Goal: Find specific fact: Find specific fact

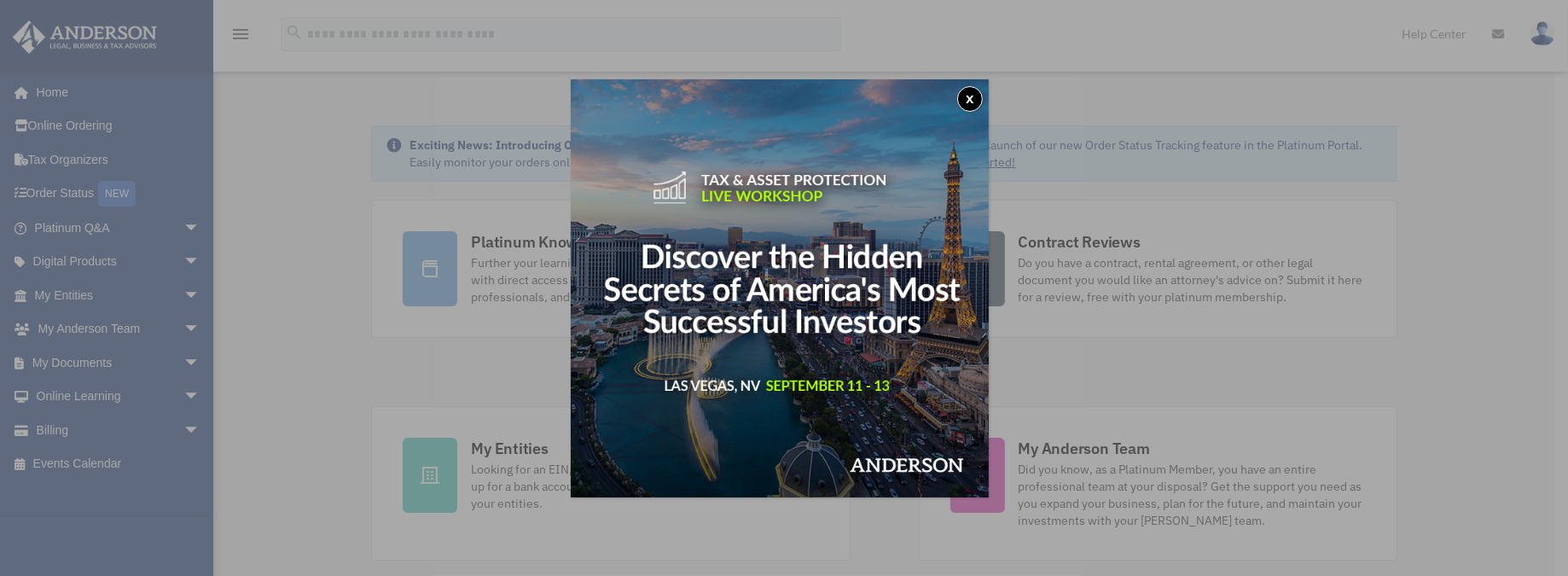
click at [971, 95] on button "x" at bounding box center [970, 99] width 26 height 26
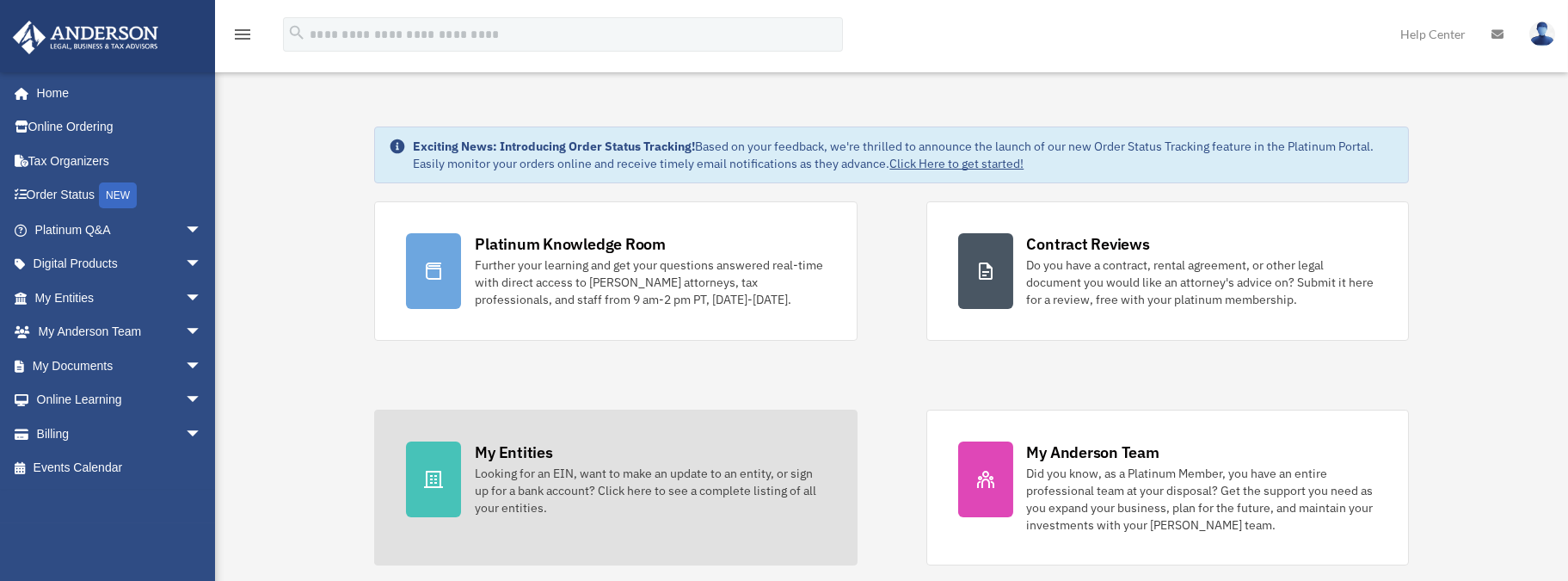
click at [573, 473] on div "Looking for an EIN, want to make an update to an entity, or sign up for a bank …" at bounding box center [649, 490] width 350 height 52
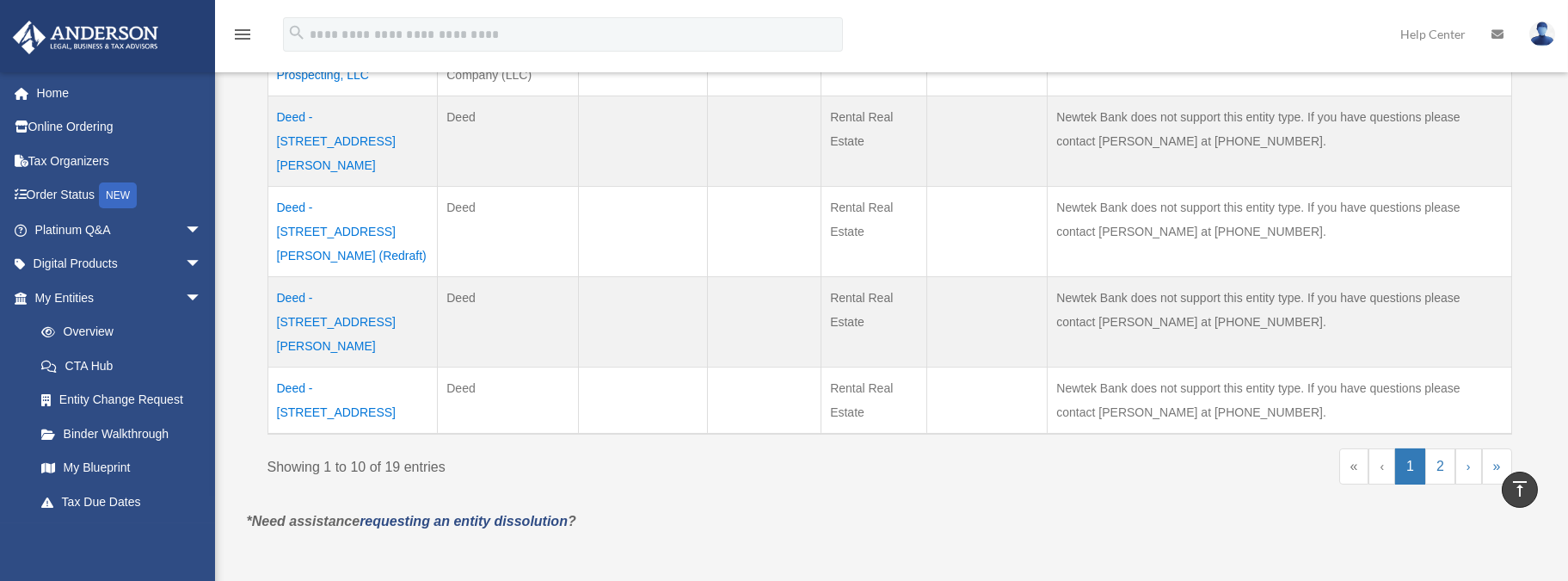
scroll to position [859, 0]
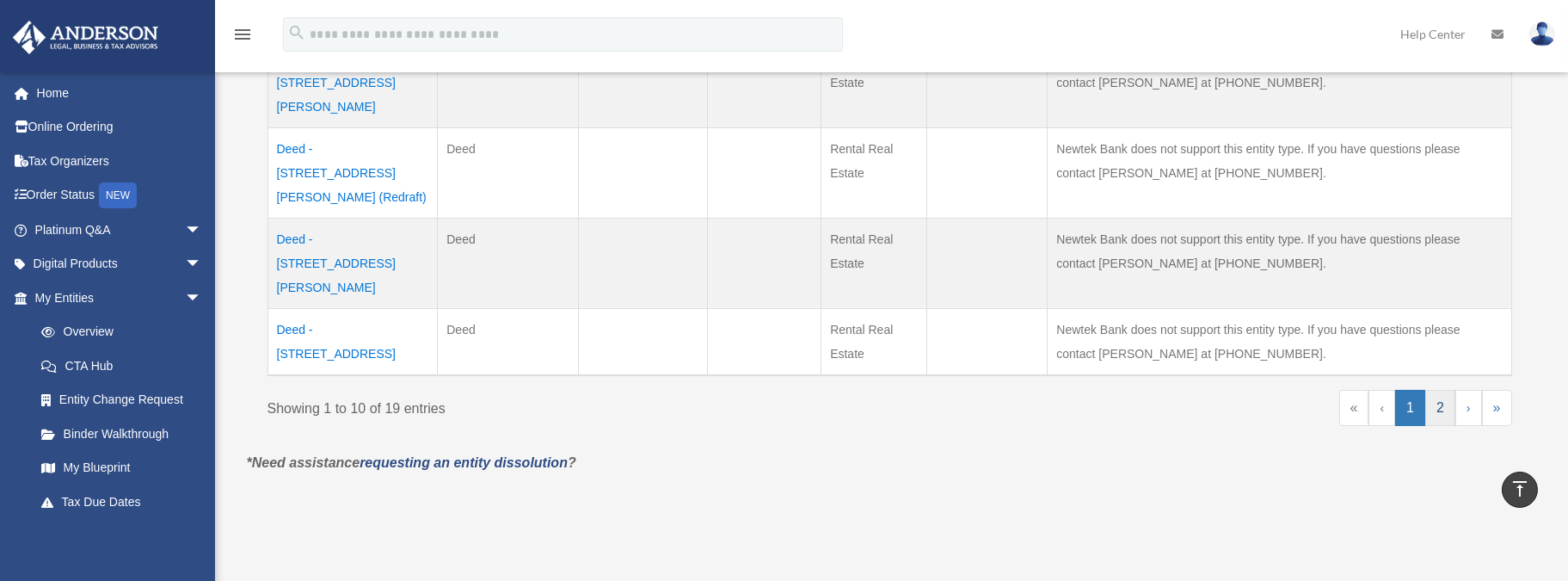
click at [1442, 389] on link "2" at bounding box center [1439, 407] width 31 height 36
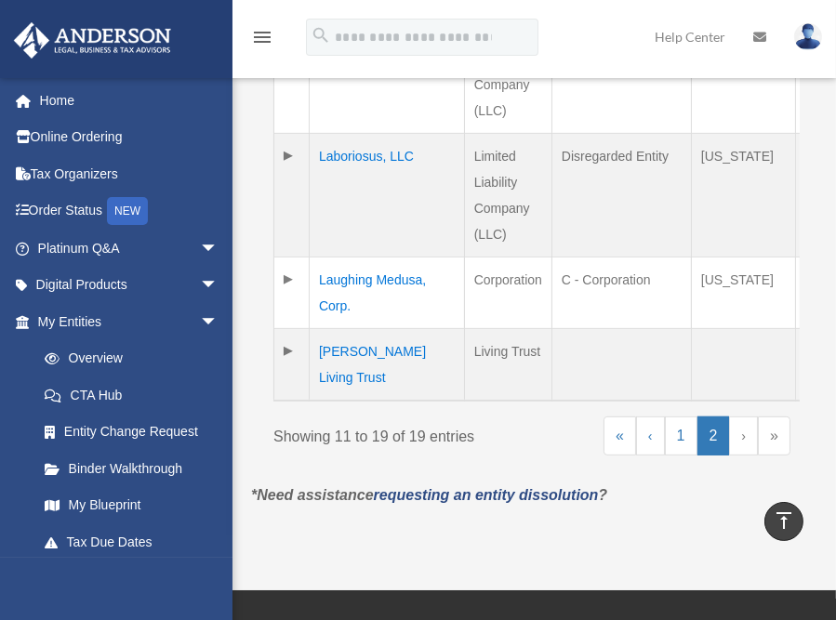
scroll to position [1044, 0]
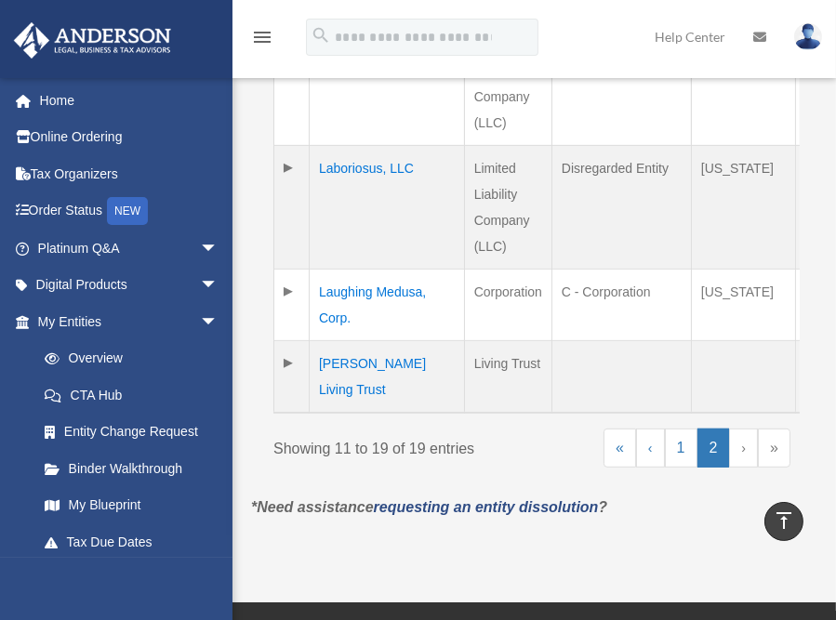
click at [339, 122] on td "Jung Holdings, LLC" at bounding box center [387, 84] width 155 height 124
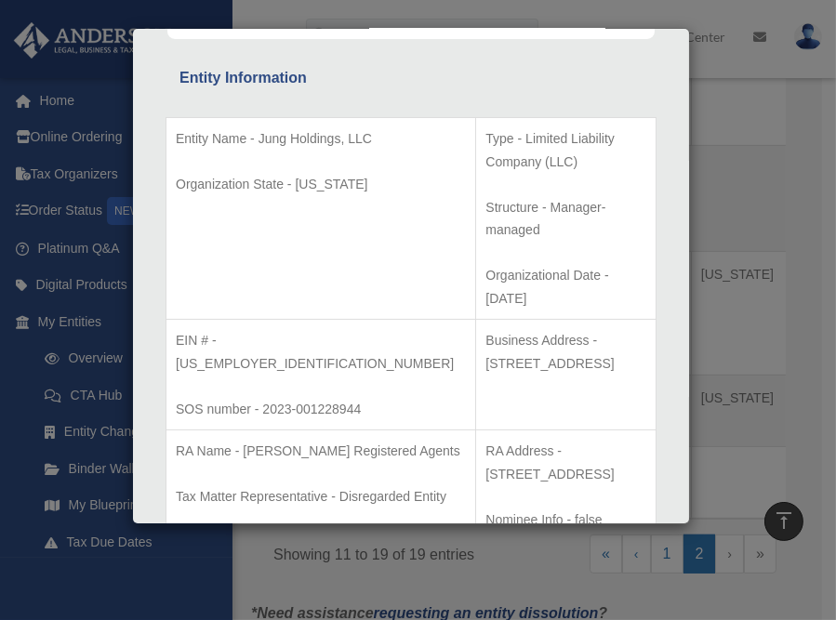
scroll to position [249, 0]
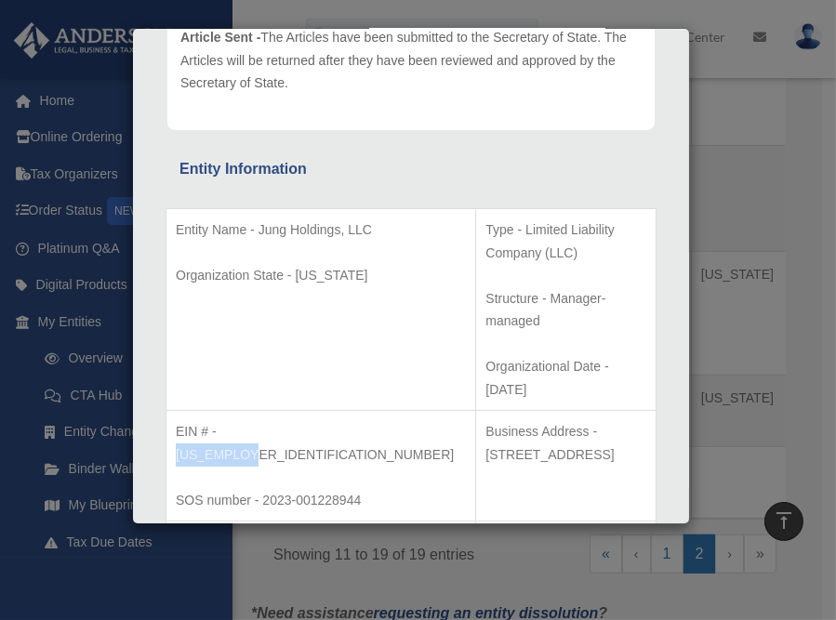
drag, startPoint x: 221, startPoint y: 362, endPoint x: 299, endPoint y: 365, distance: 77.3
click at [299, 420] on p "EIN # - 92-2539159" at bounding box center [321, 443] width 290 height 46
copy p "92-2539159"
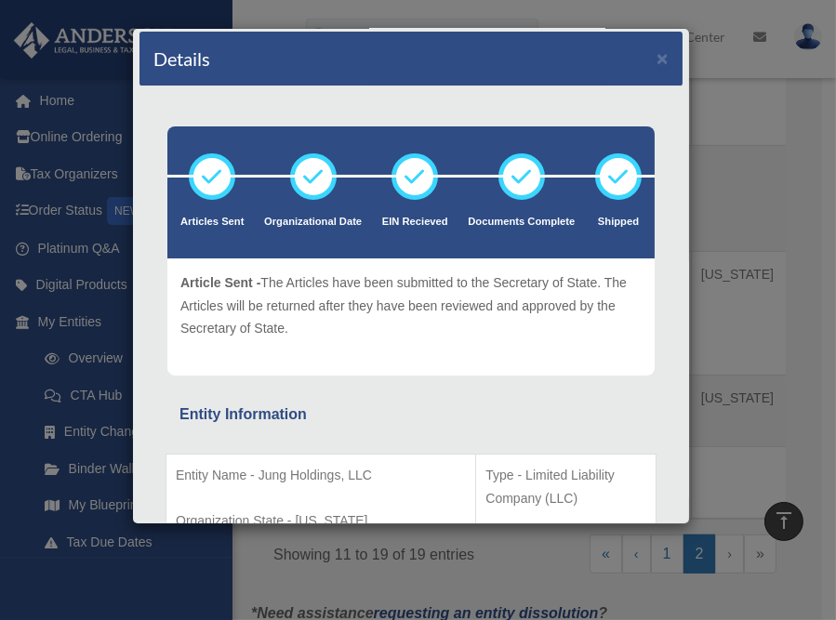
scroll to position [0, 0]
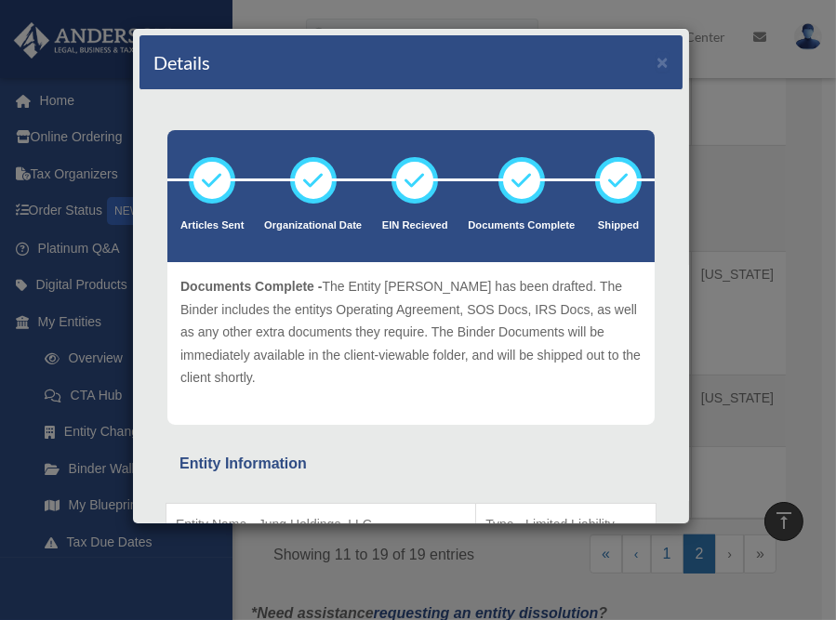
click at [656, 57] on div "Details ×" at bounding box center [411, 62] width 543 height 55
click at [657, 60] on button "×" at bounding box center [663, 62] width 12 height 20
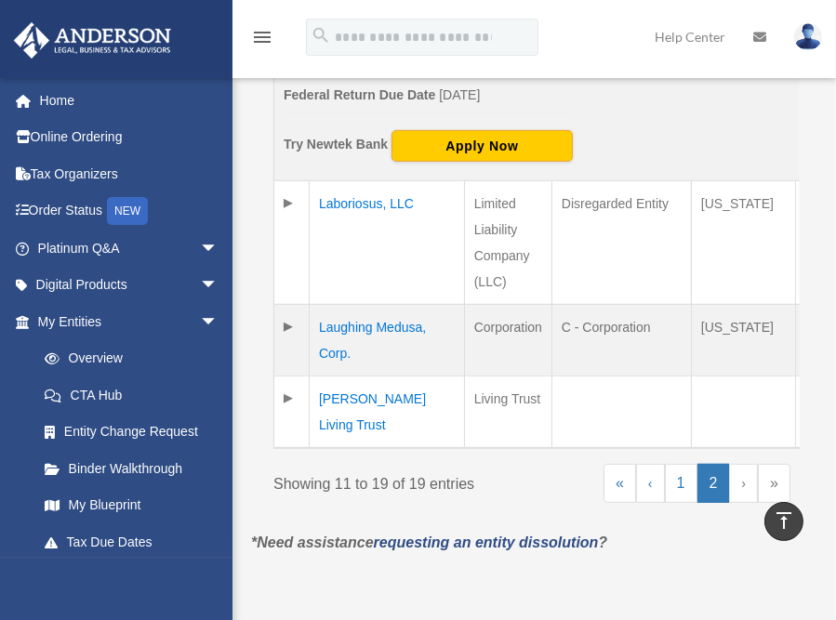
scroll to position [1138, 0]
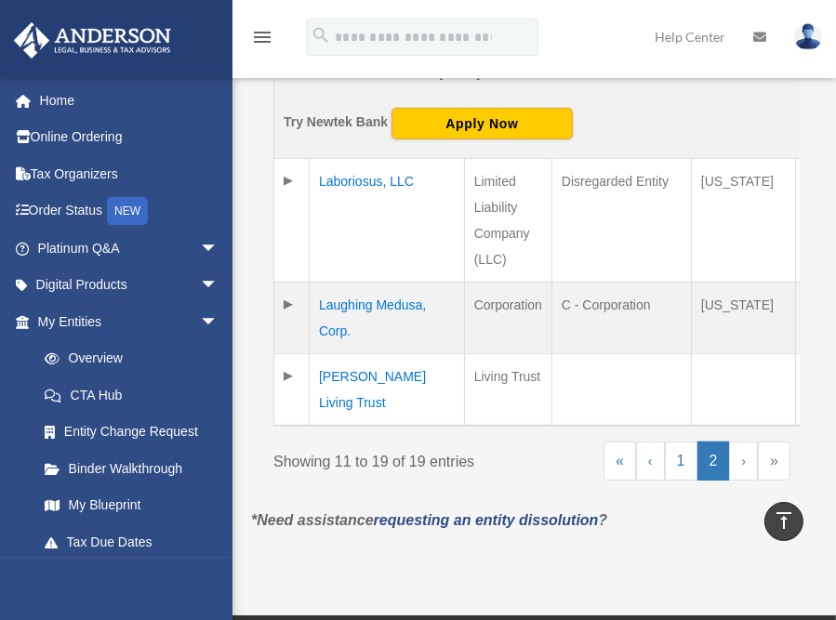
click at [348, 228] on td "Laboriosus, LLC" at bounding box center [387, 220] width 155 height 124
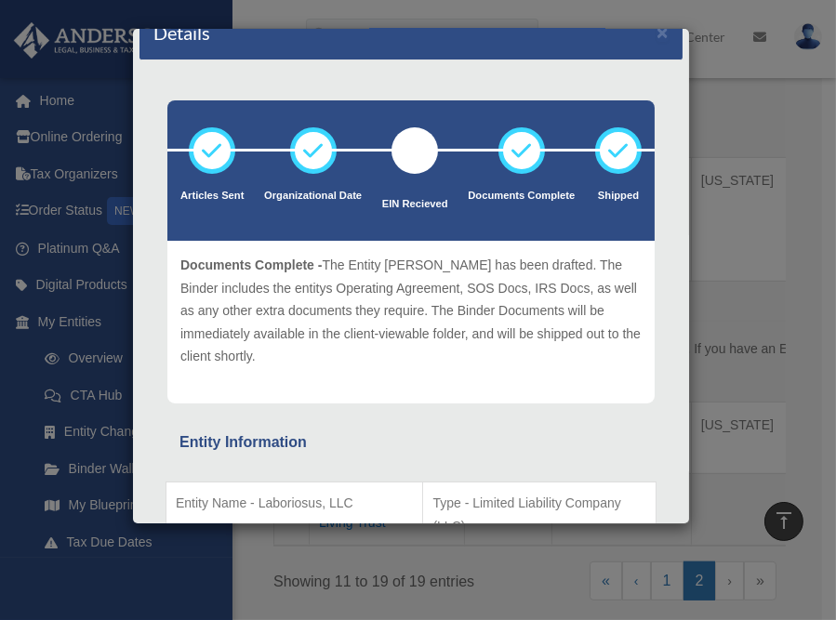
scroll to position [0, 0]
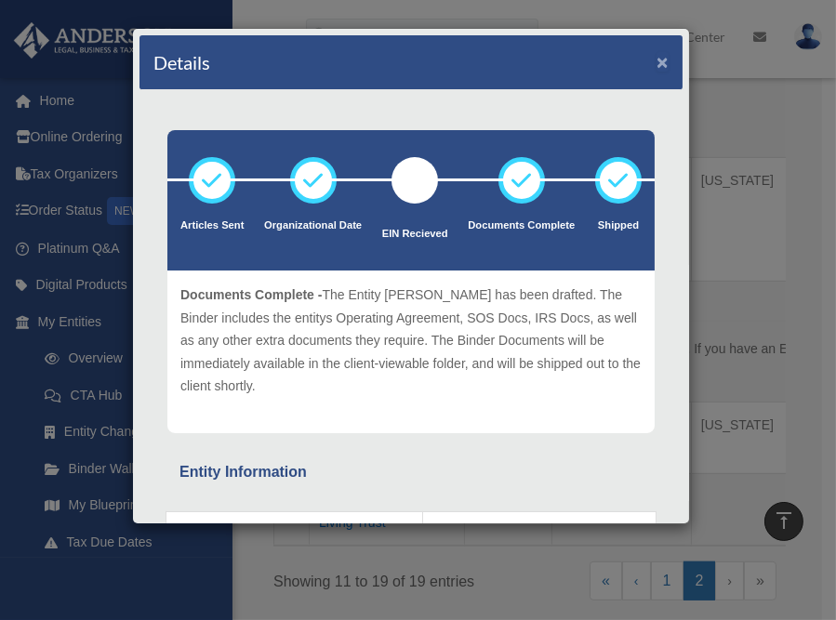
click at [657, 60] on button "×" at bounding box center [663, 62] width 12 height 20
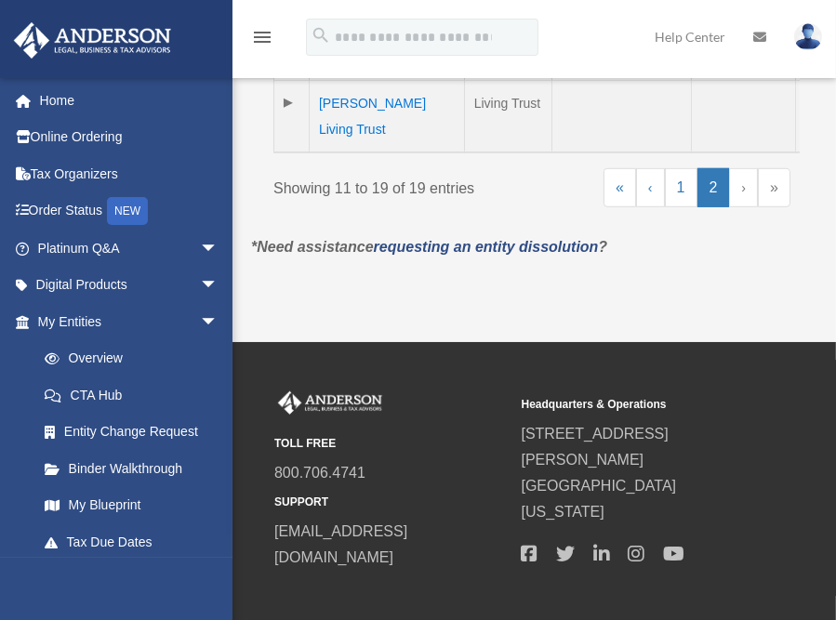
scroll to position [1581, 0]
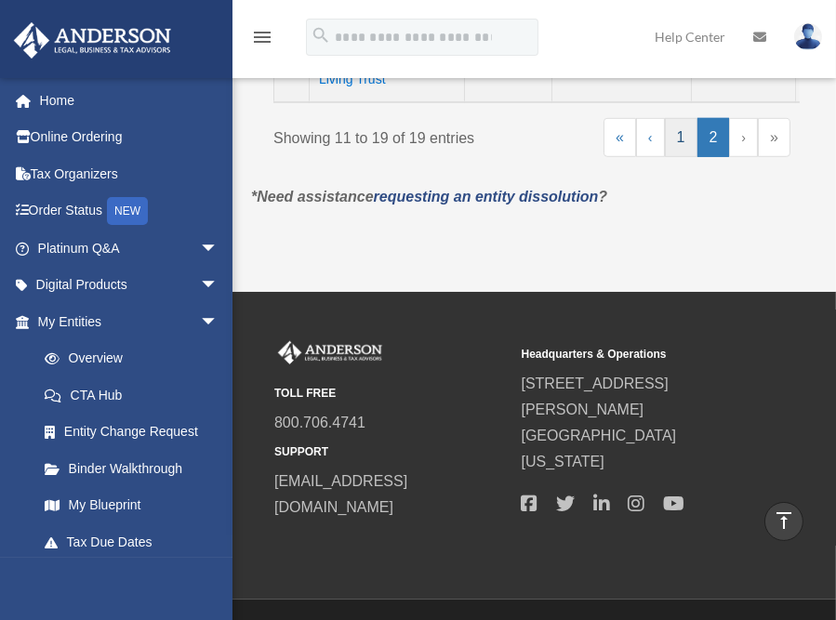
click at [689, 157] on link "1" at bounding box center [681, 137] width 33 height 39
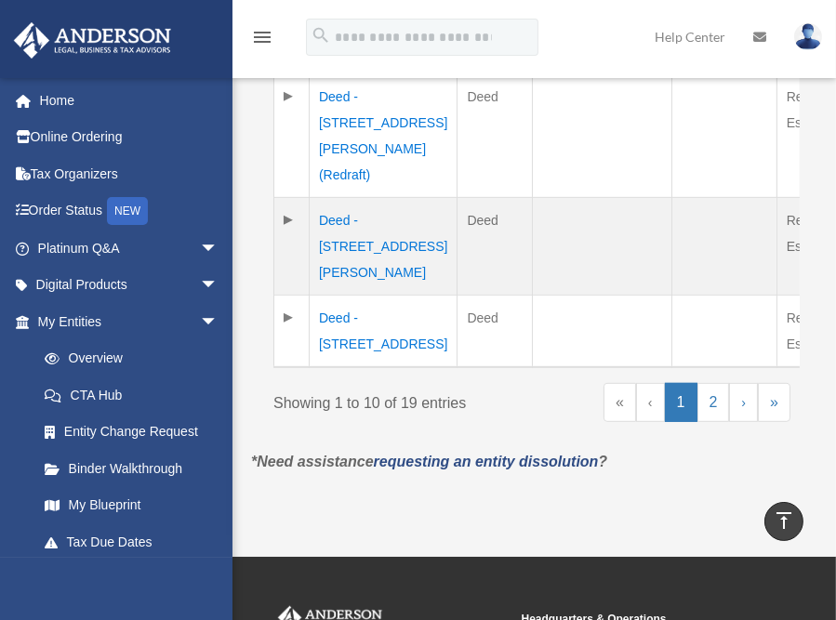
scroll to position [1302, 0]
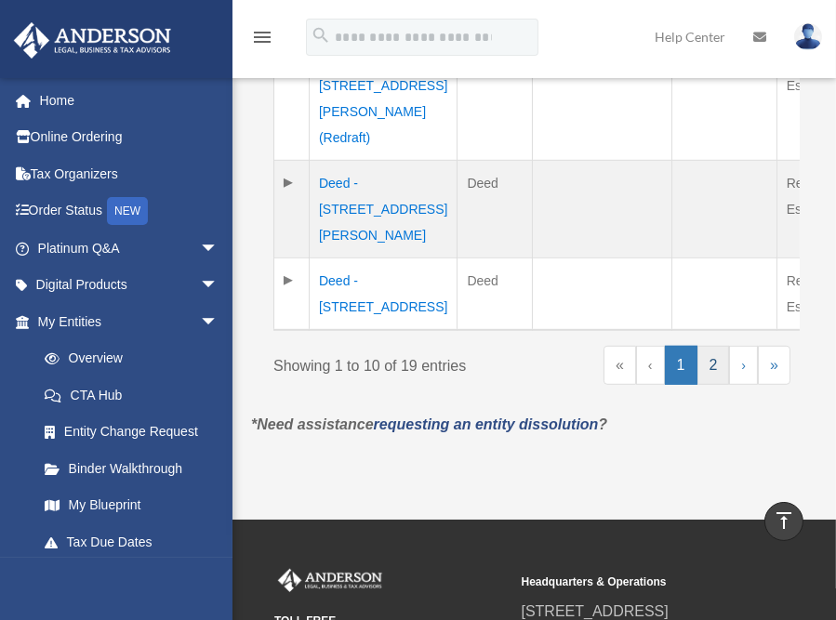
click at [718, 385] on link "2" at bounding box center [714, 365] width 33 height 39
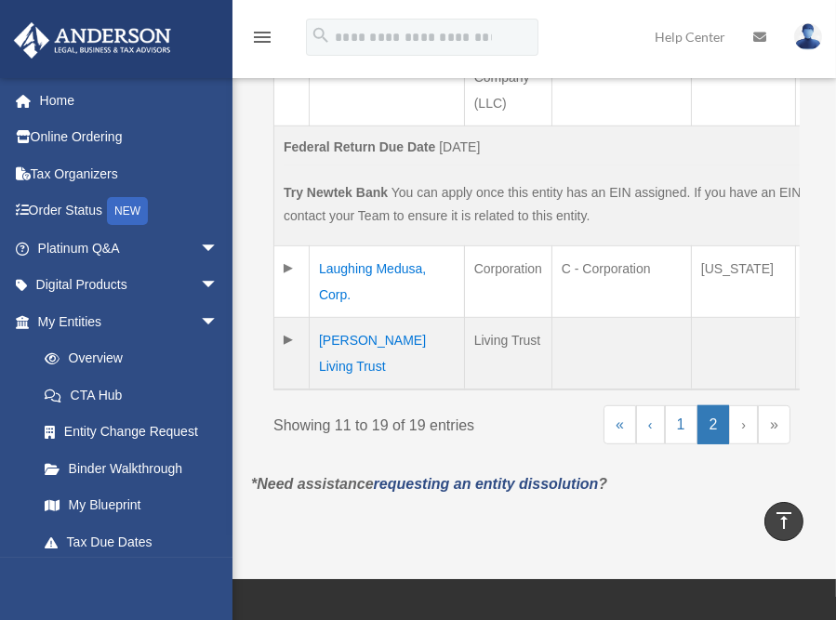
scroll to position [1488, 0]
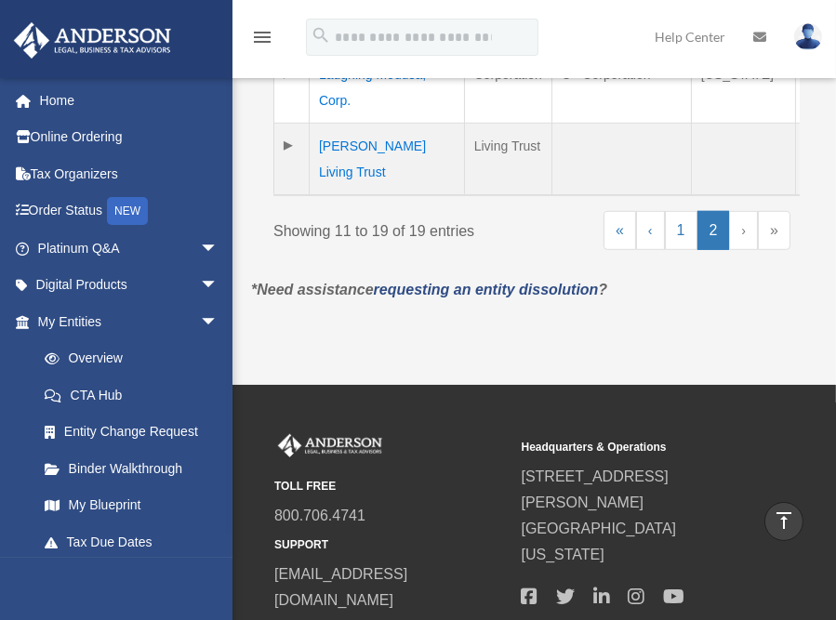
click at [742, 250] on link "›" at bounding box center [743, 230] width 29 height 39
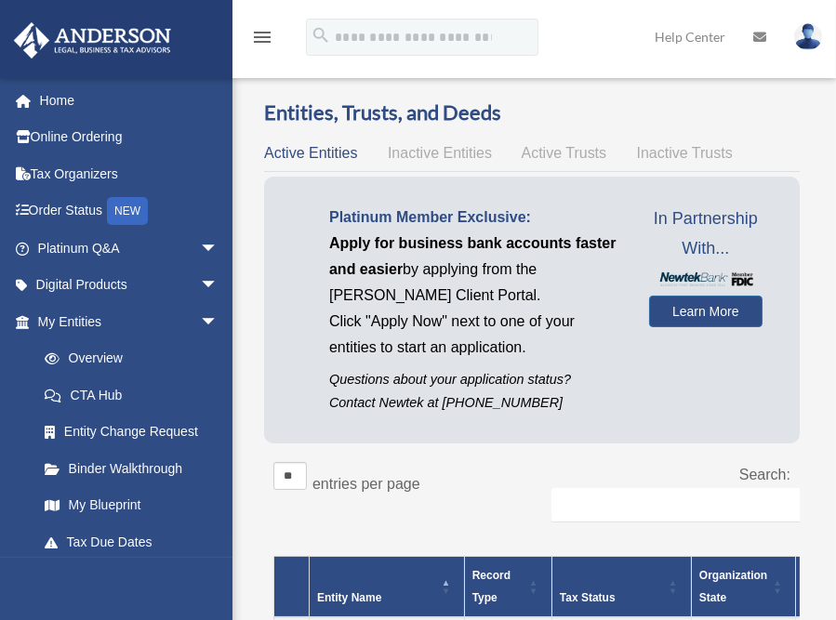
scroll to position [0, 0]
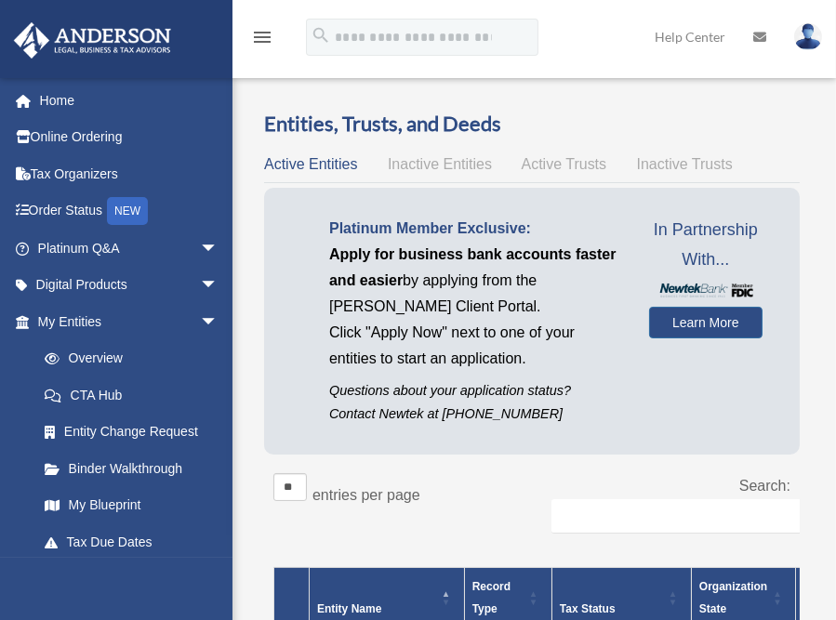
click at [420, 166] on span "Inactive Entities" at bounding box center [440, 164] width 104 height 16
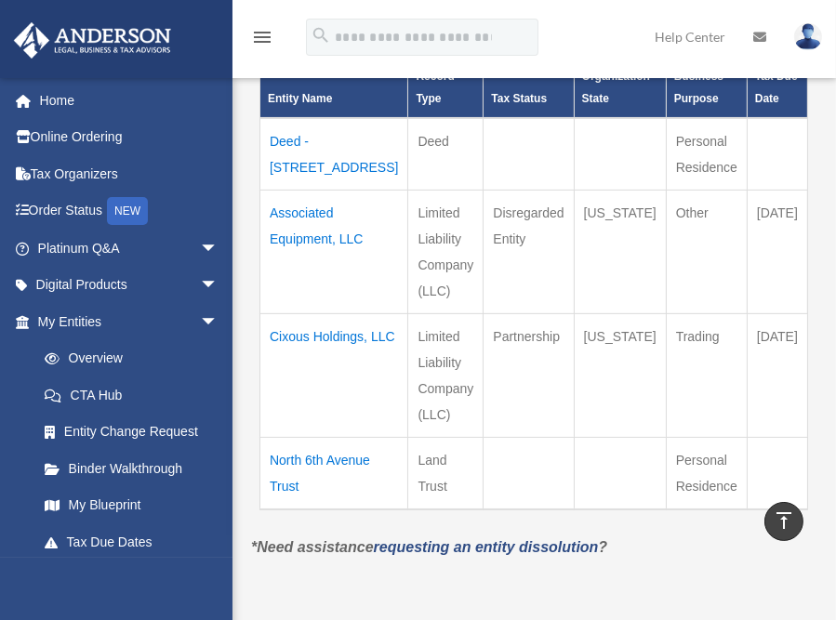
scroll to position [465, 0]
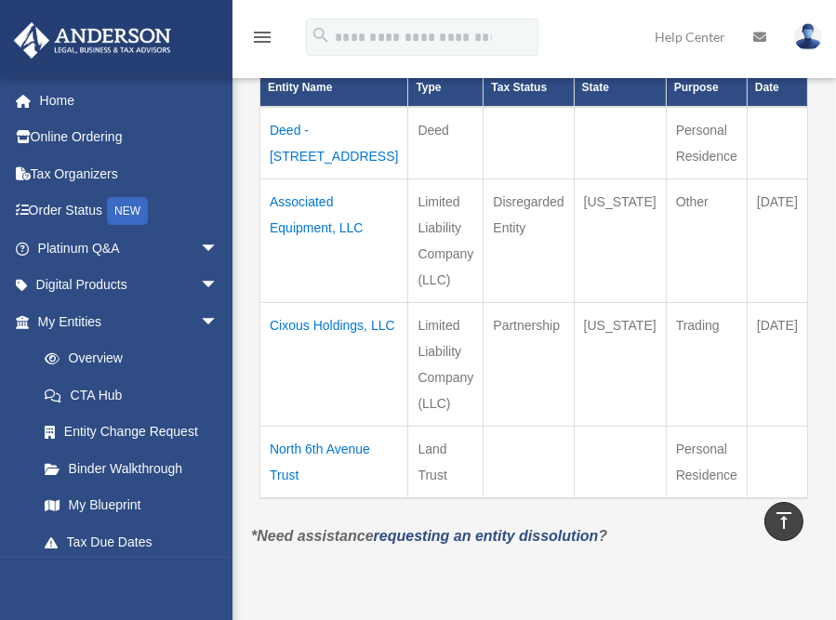
click at [291, 355] on td "Cixous Holdings, LLC" at bounding box center [334, 364] width 148 height 124
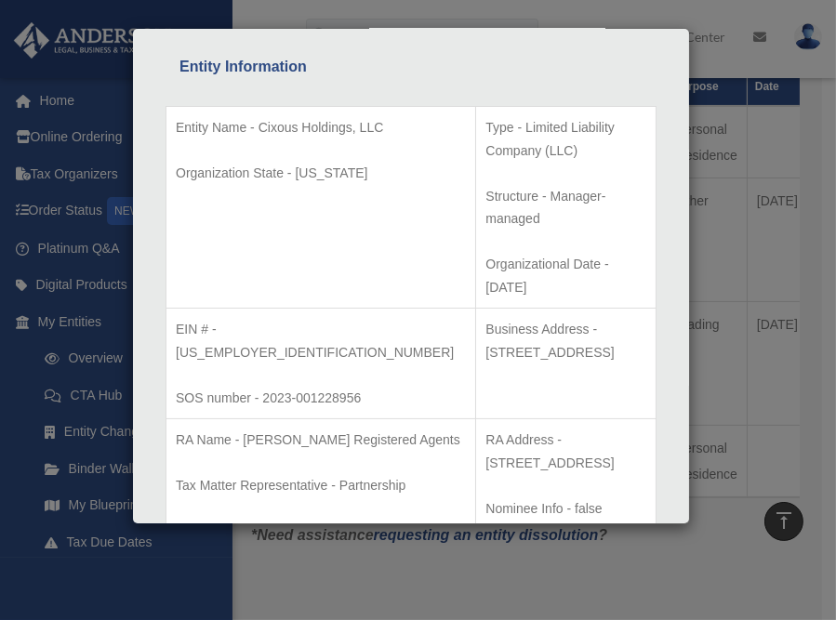
scroll to position [0, 0]
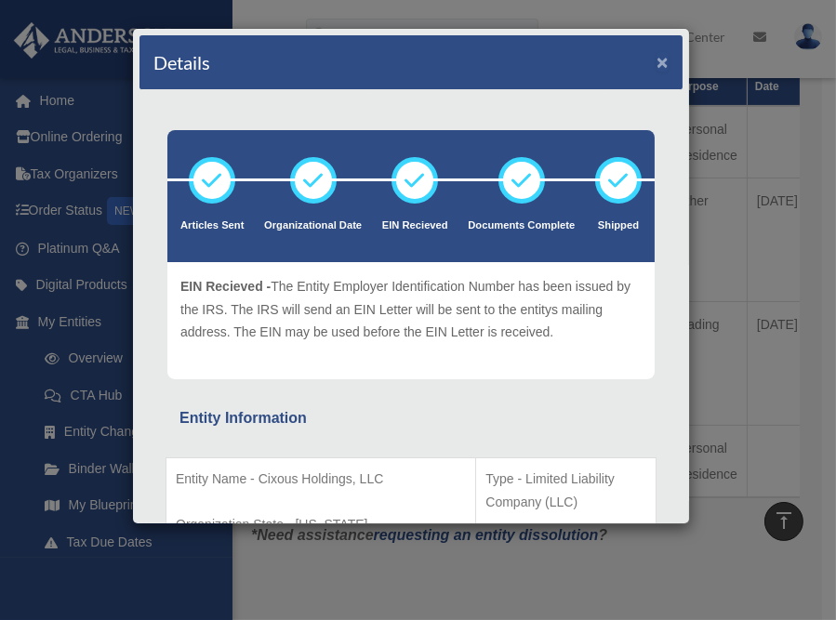
click at [657, 61] on button "×" at bounding box center [663, 62] width 12 height 20
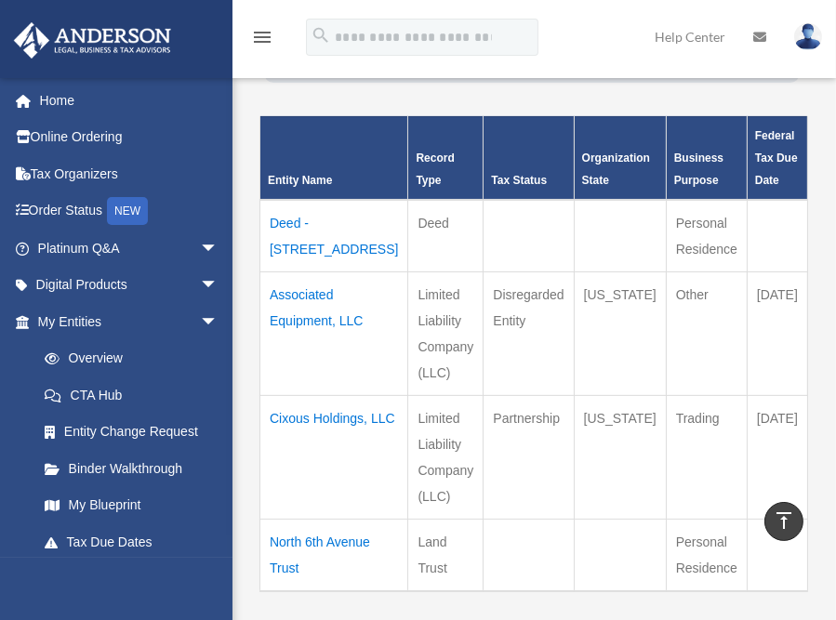
scroll to position [465, 0]
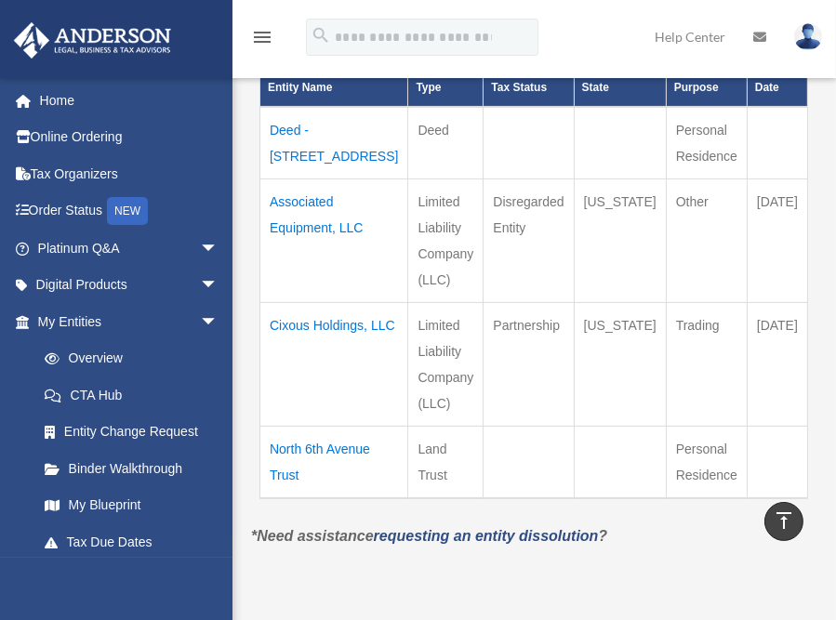
click at [290, 355] on td "Cixous Holdings, LLC" at bounding box center [334, 364] width 148 height 124
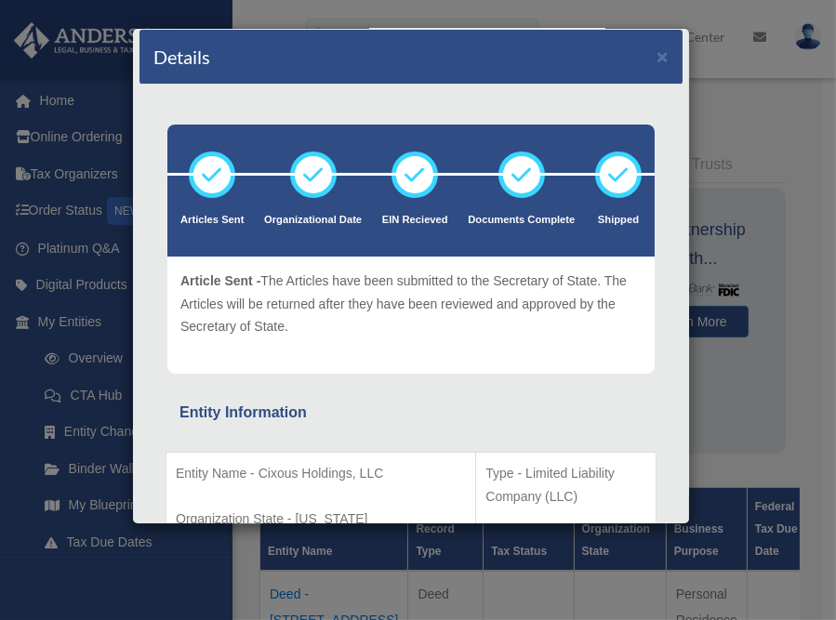
scroll to position [0, 0]
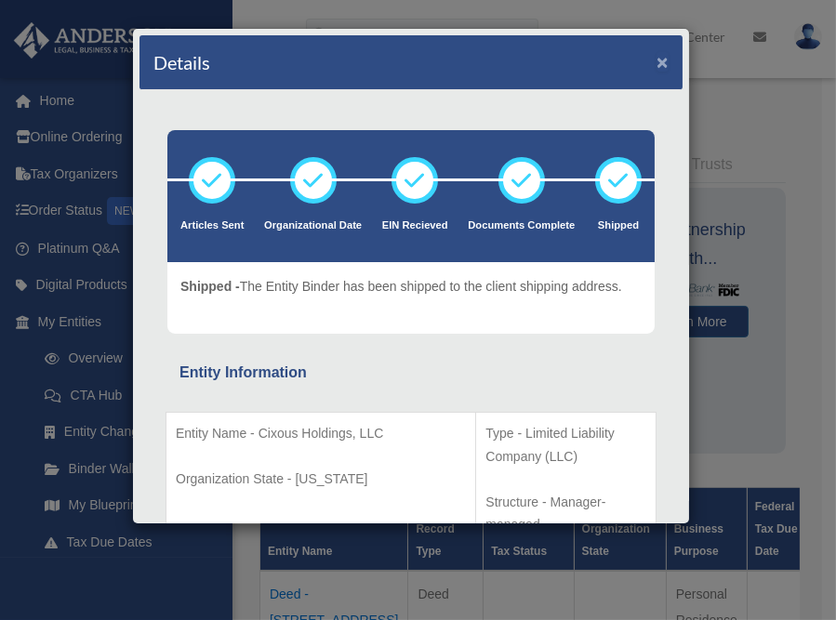
click at [657, 63] on button "×" at bounding box center [663, 62] width 12 height 20
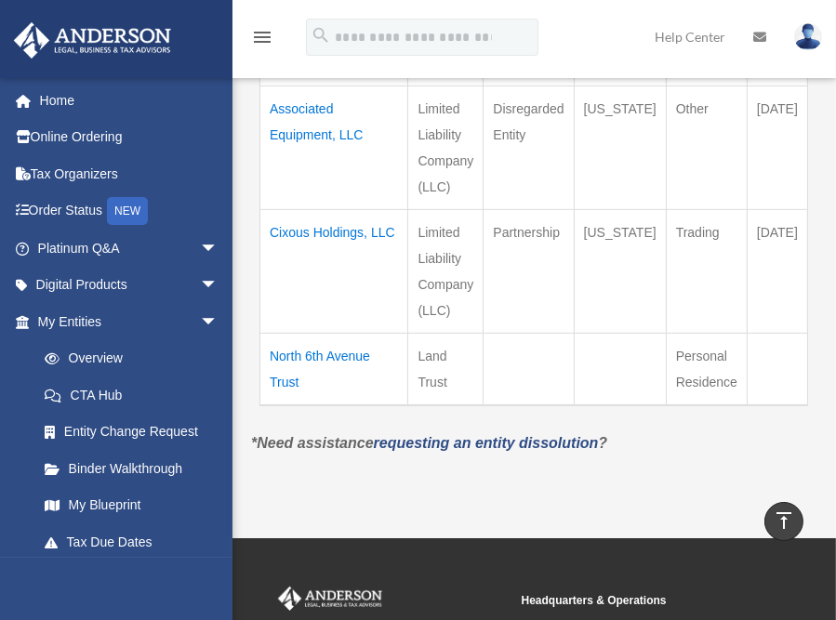
scroll to position [372, 0]
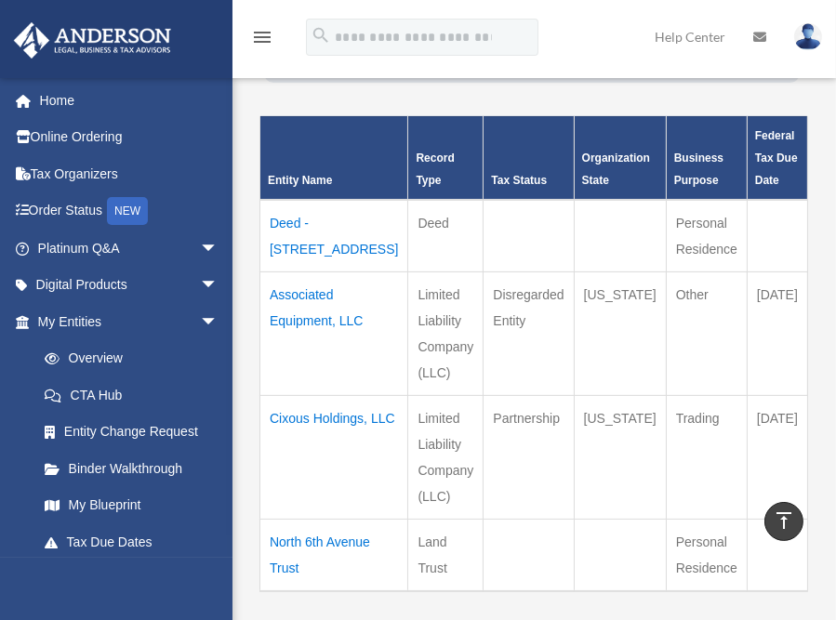
click at [312, 322] on td "Associated Equipment, LLC" at bounding box center [334, 334] width 148 height 124
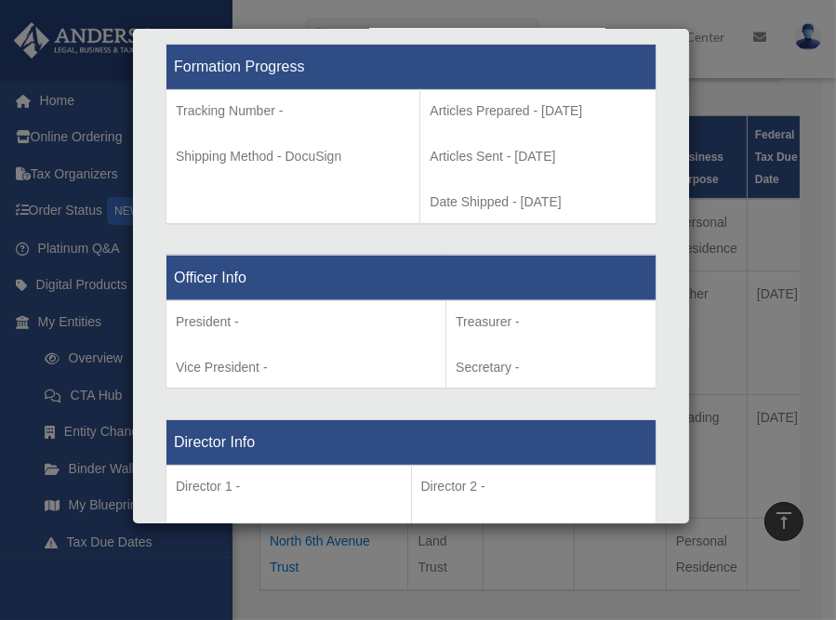
scroll to position [465, 0]
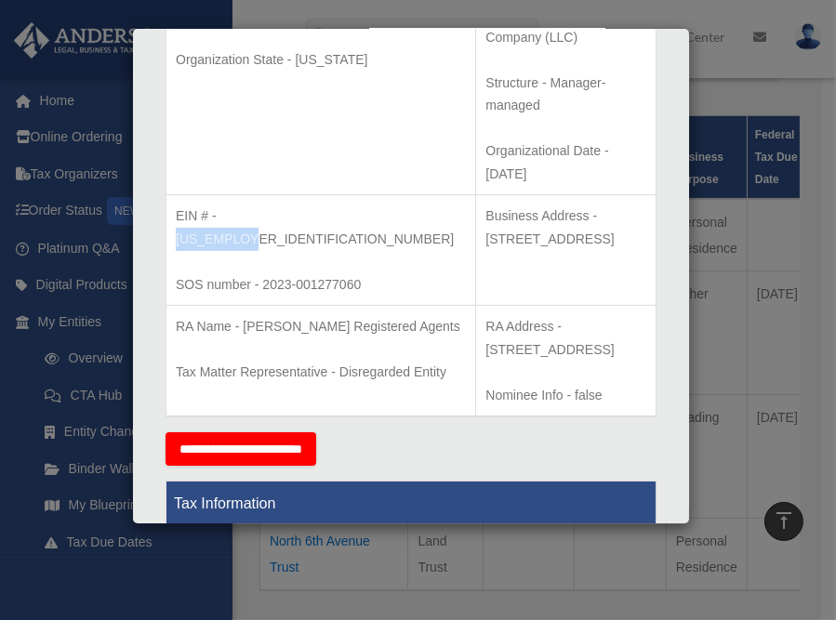
drag, startPoint x: 287, startPoint y: 144, endPoint x: 218, endPoint y: 146, distance: 68.9
click at [218, 205] on p "EIN # - 93-1615509" at bounding box center [321, 228] width 290 height 46
copy p "93-1615509"
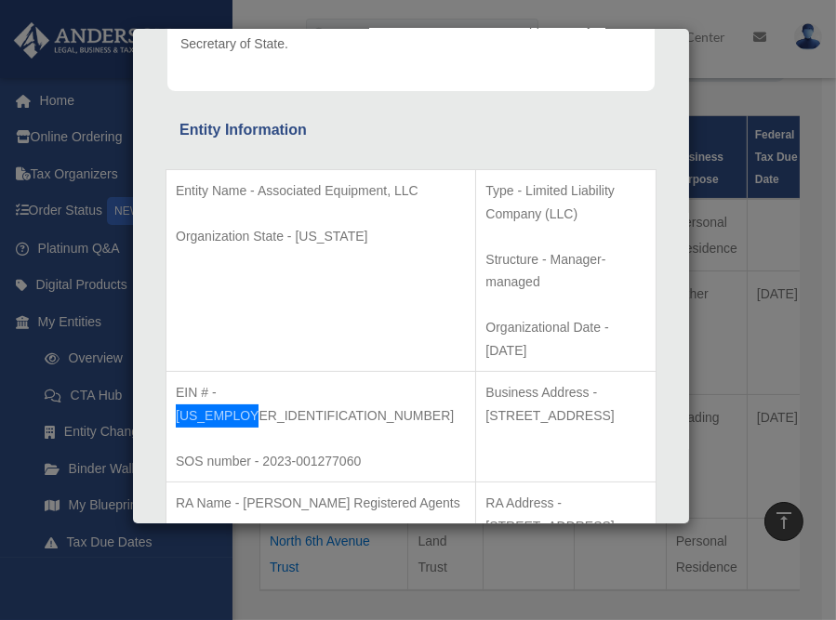
scroll to position [0, 0]
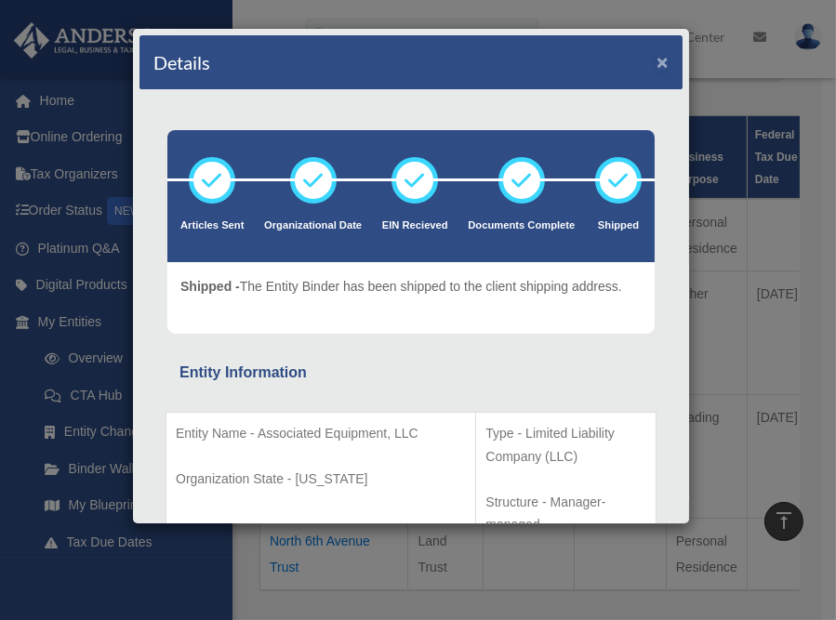
click at [657, 64] on button "×" at bounding box center [663, 62] width 12 height 20
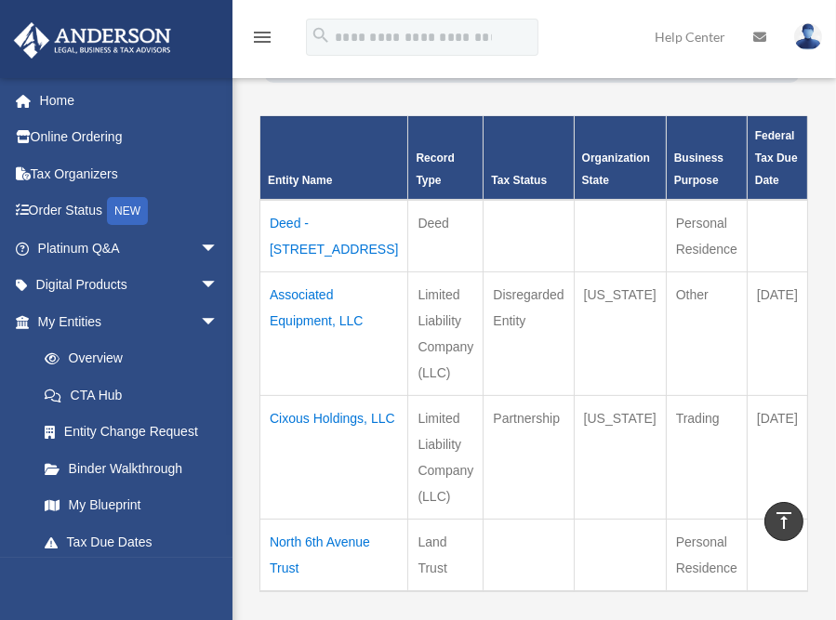
click at [290, 444] on td "Cixous Holdings, LLC" at bounding box center [334, 457] width 148 height 124
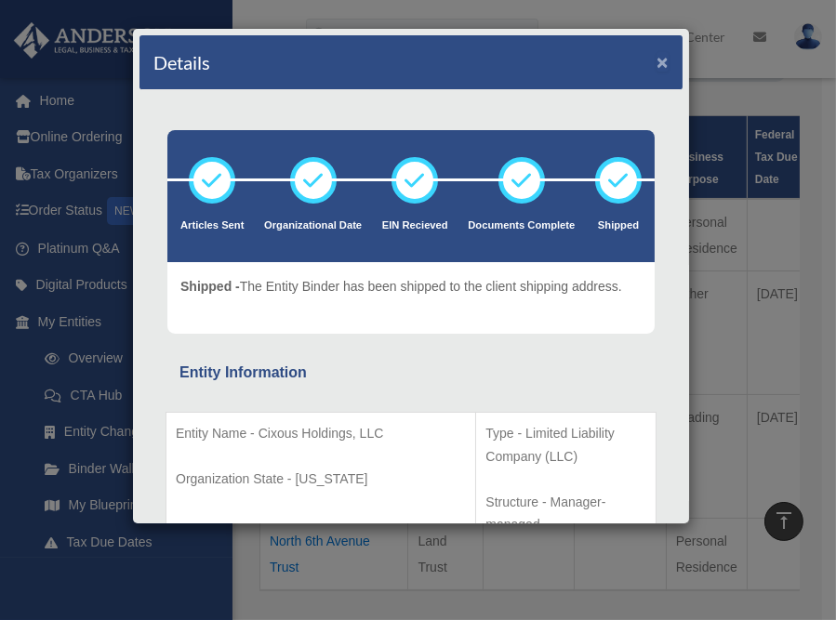
click at [657, 59] on button "×" at bounding box center [663, 62] width 12 height 20
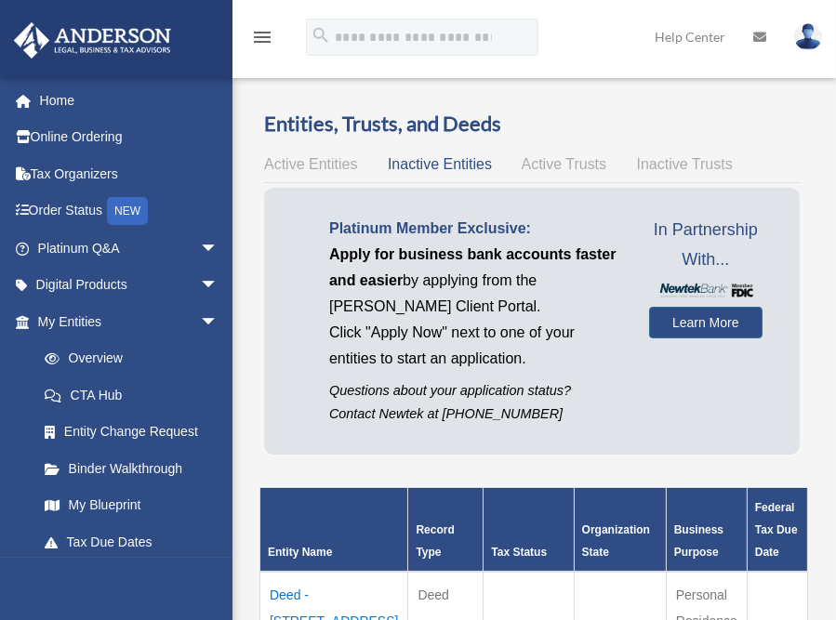
click at [328, 170] on span "Active Entities" at bounding box center [310, 164] width 93 height 16
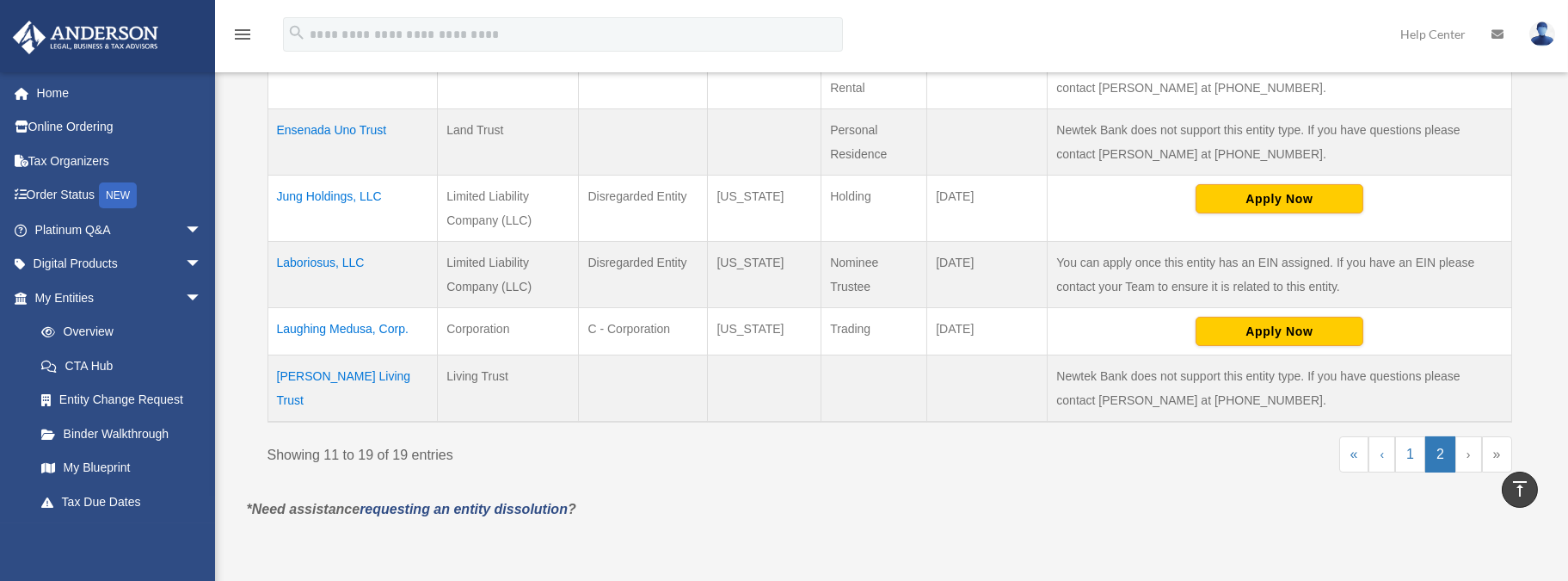
scroll to position [389, 0]
